Goal: Find specific page/section: Find specific page/section

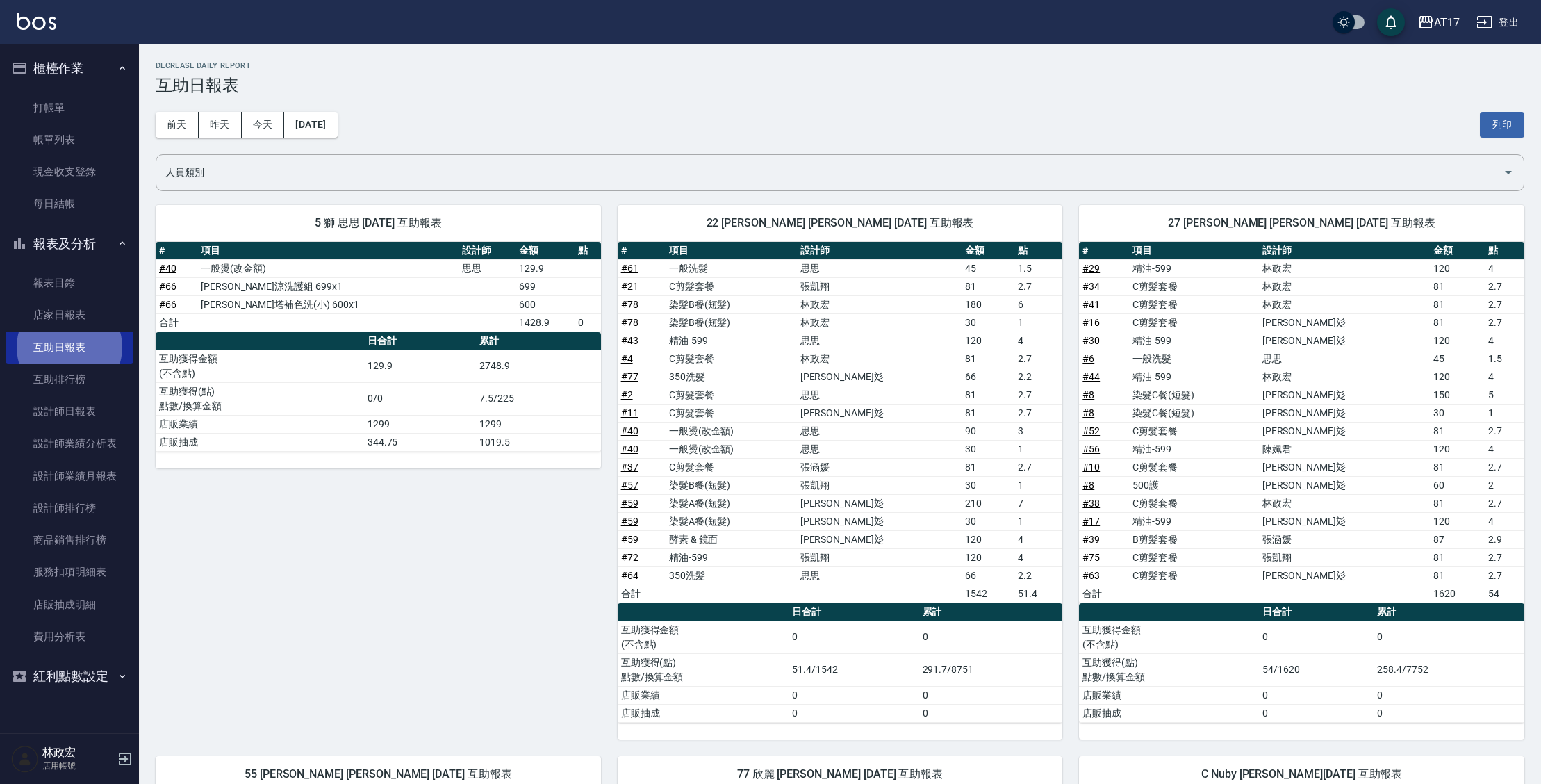
scroll to position [145, 0]
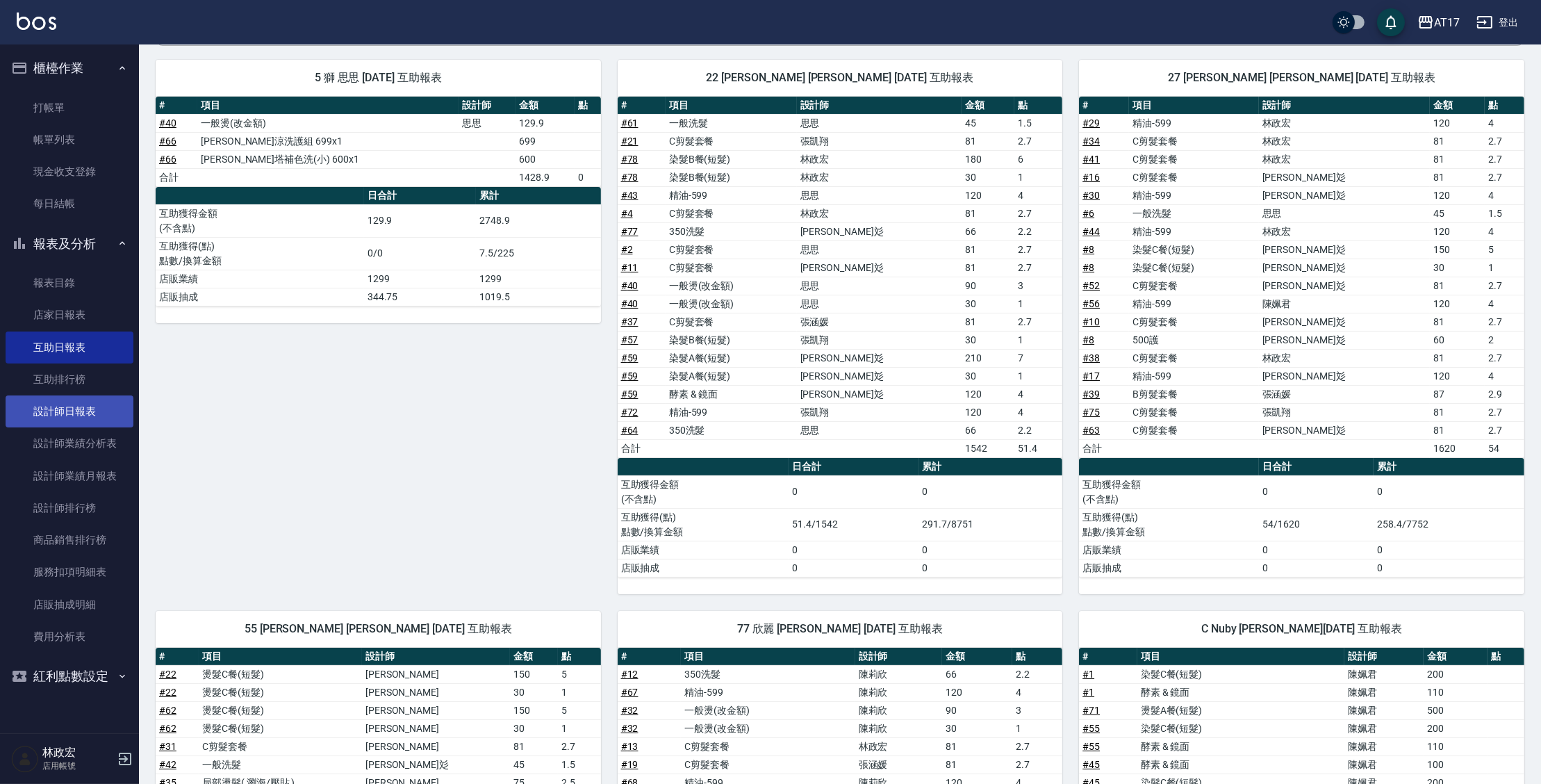
click at [68, 412] on link "設計師日報表" at bounding box center [69, 411] width 128 height 32
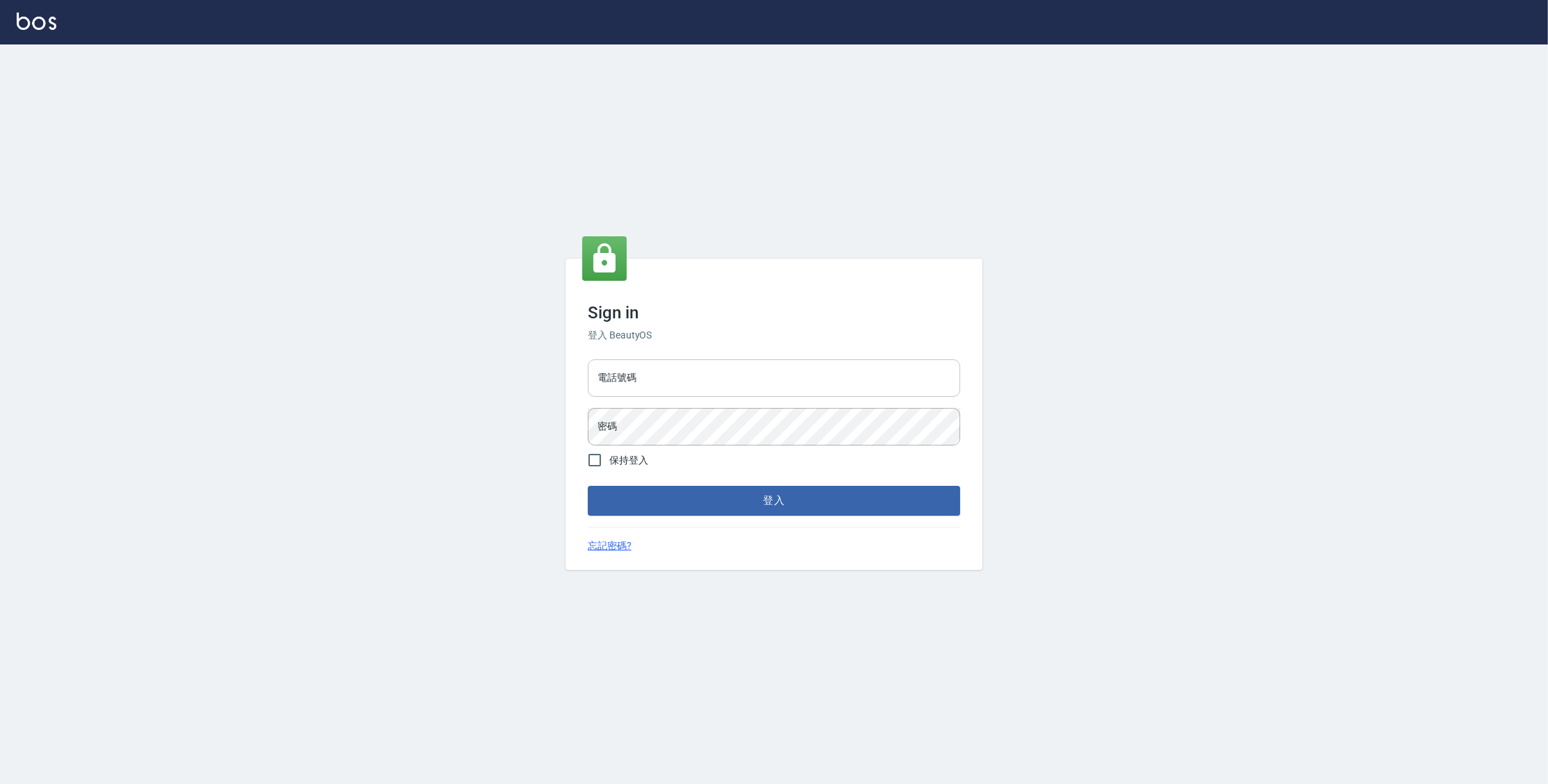
click at [779, 378] on input "電話號碼" at bounding box center [774, 378] width 373 height 38
type input "0977380821"
drag, startPoint x: 599, startPoint y: 376, endPoint x: 673, endPoint y: 376, distance: 74.0
click at [673, 376] on input "0977380821" at bounding box center [774, 378] width 373 height 38
click at [588, 486] on button "登入" at bounding box center [774, 500] width 373 height 29
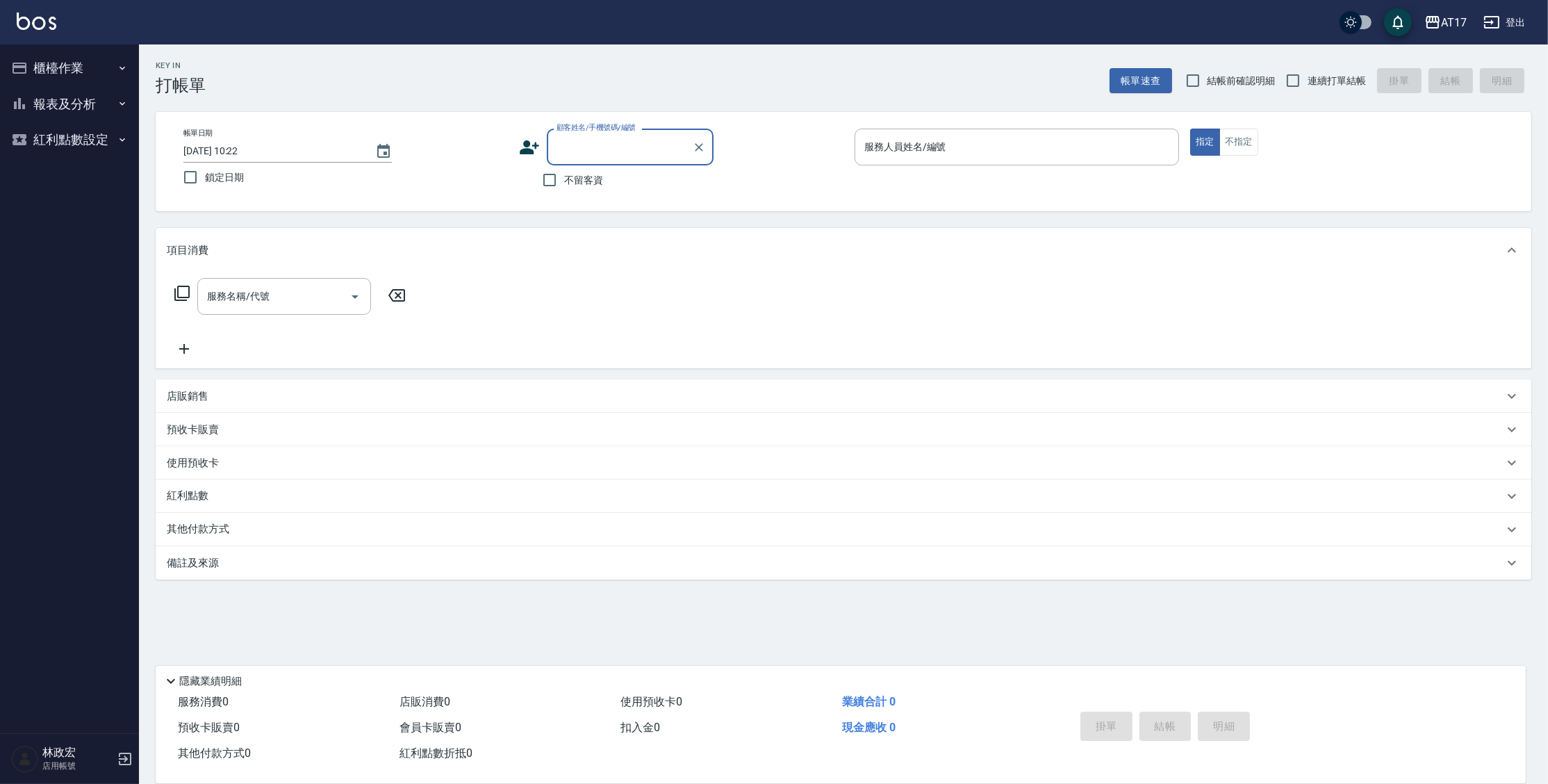
click at [101, 101] on button "報表及分析" at bounding box center [69, 104] width 128 height 36
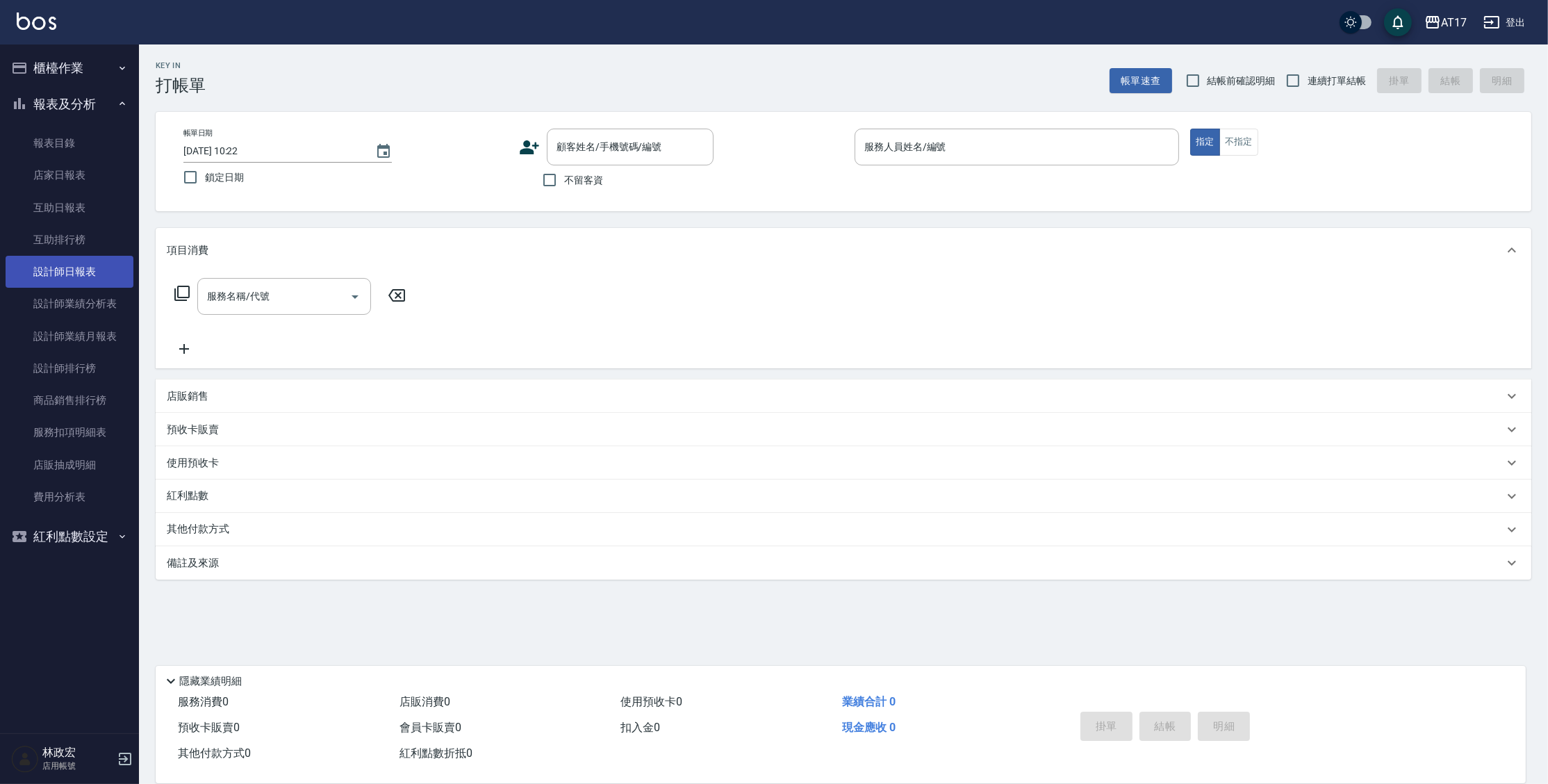
click at [77, 271] on link "設計師日報表" at bounding box center [69, 271] width 128 height 32
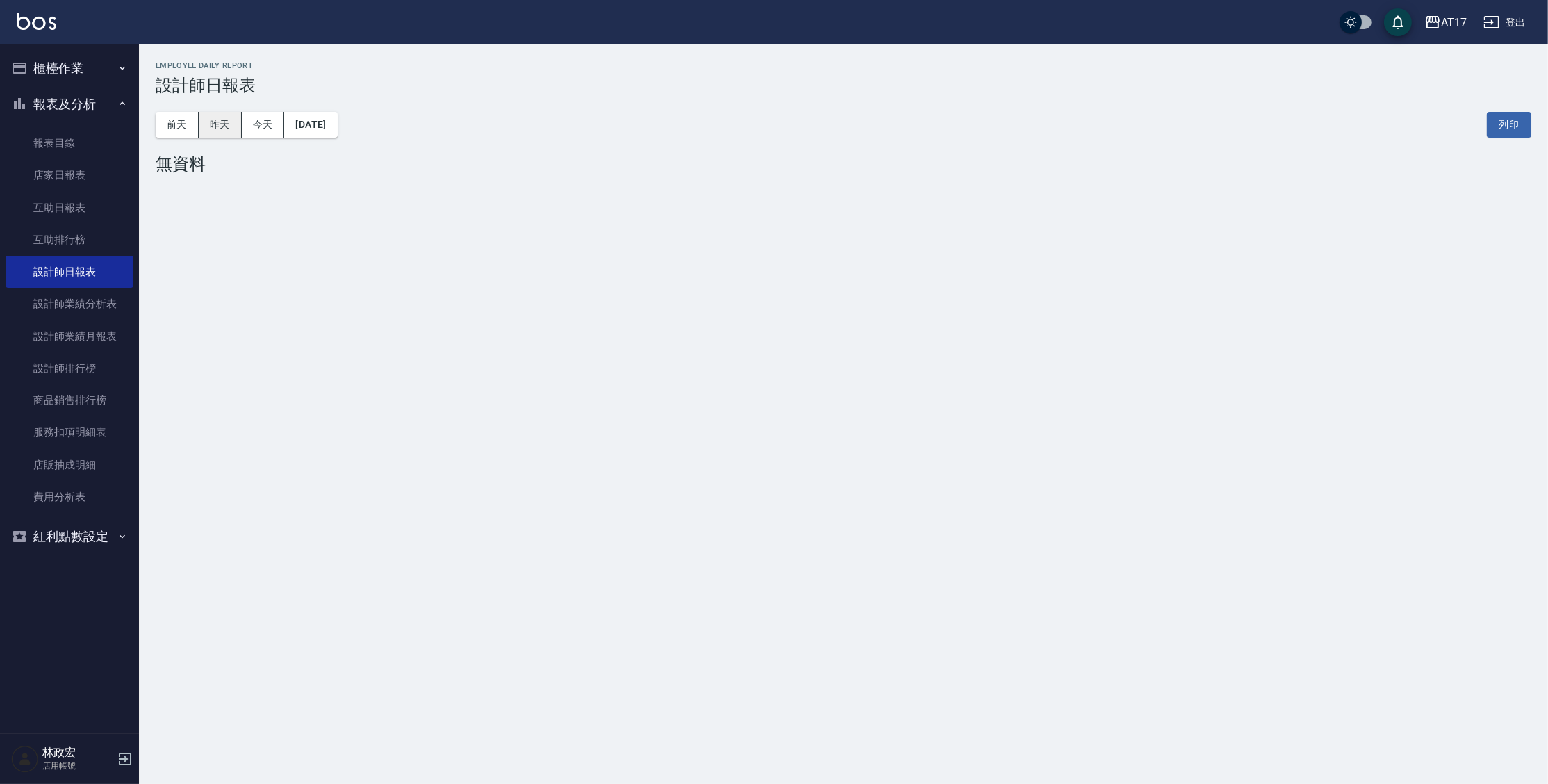
click at [224, 127] on button "昨天" at bounding box center [220, 125] width 43 height 26
